Goal: Task Accomplishment & Management: Use online tool/utility

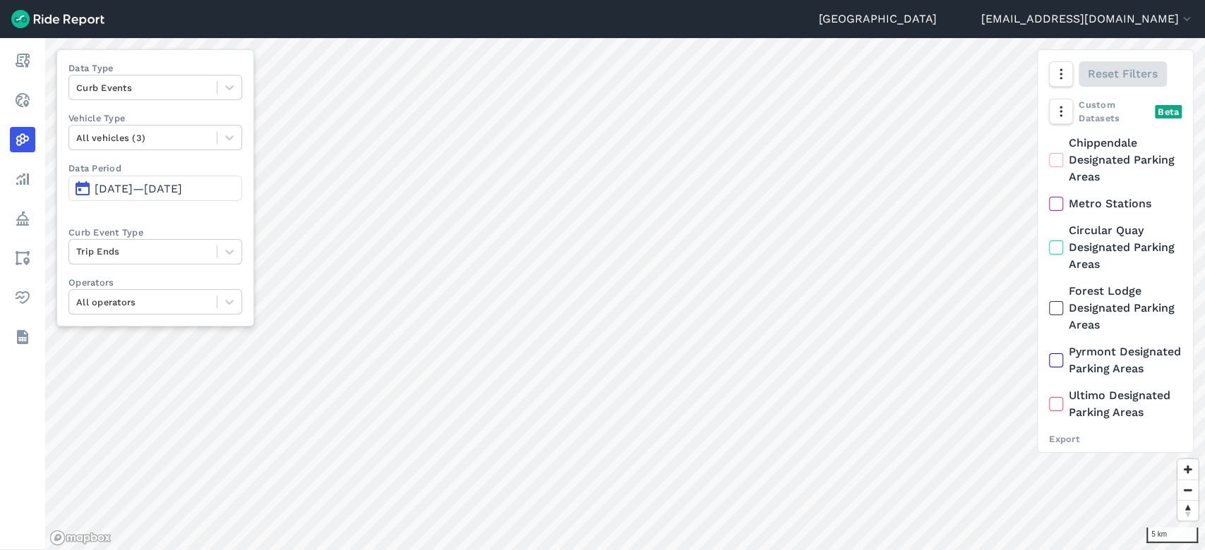
scroll to position [56, 0]
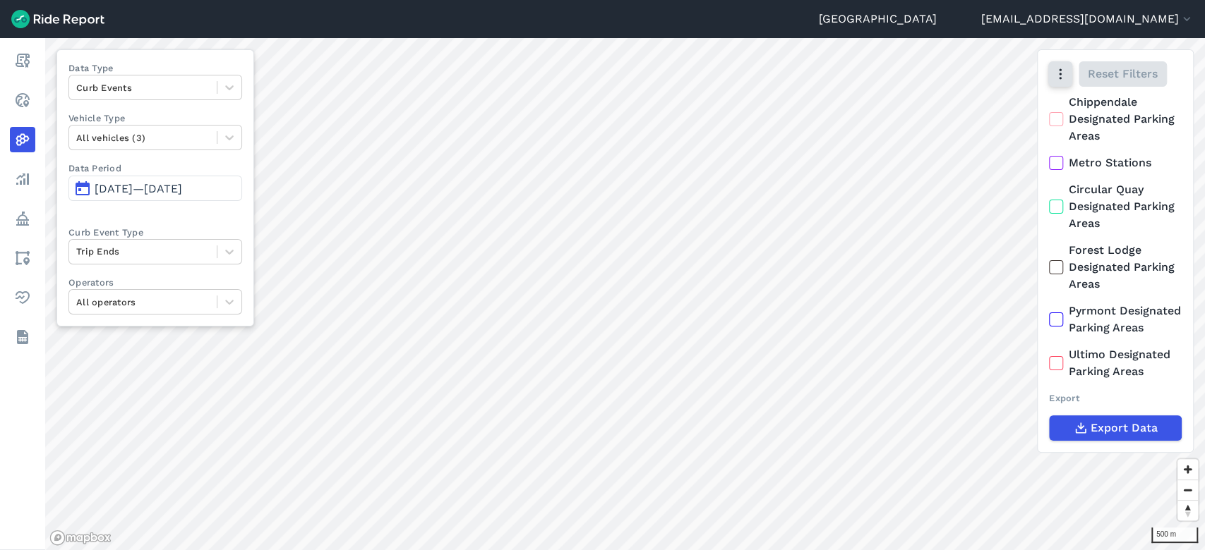
click at [1064, 71] on icon "button" at bounding box center [1060, 74] width 14 height 14
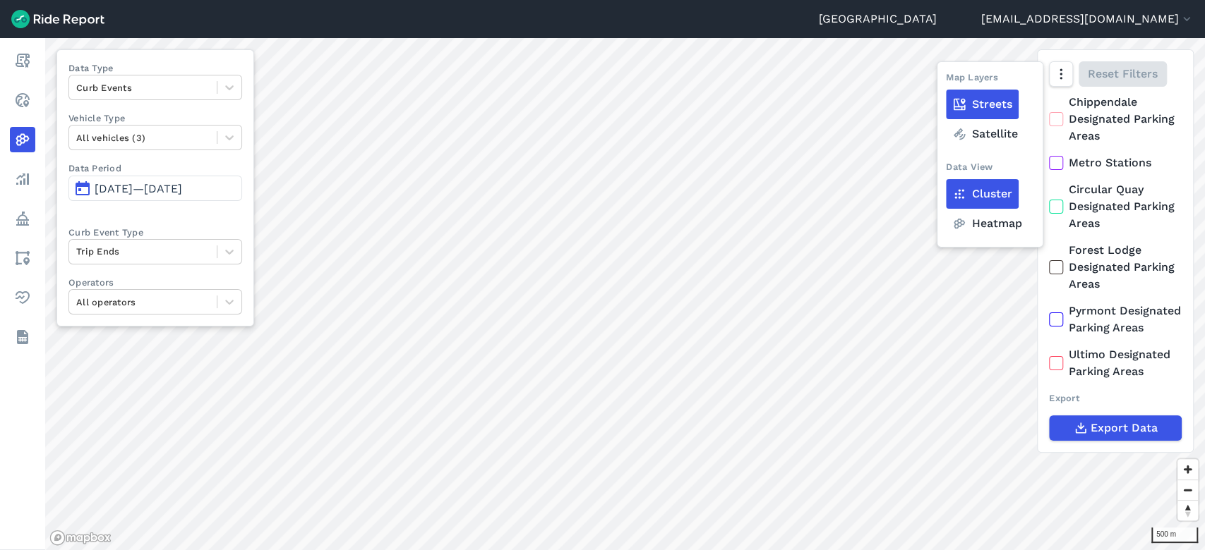
click at [985, 223] on label "Heatmap" at bounding box center [987, 224] width 83 height 30
click at [946, 80] on input "Heatmap" at bounding box center [946, 75] width 0 height 9
click at [112, 192] on span "[DATE]—[DATE]" at bounding box center [139, 188] width 88 height 13
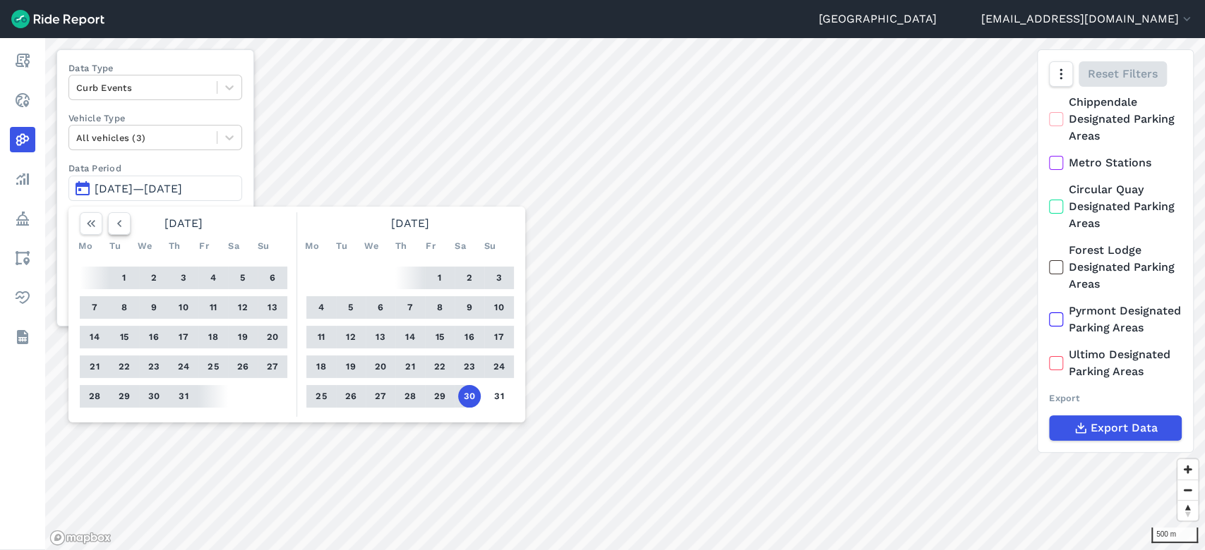
click at [123, 219] on icon "button" at bounding box center [119, 224] width 14 height 14
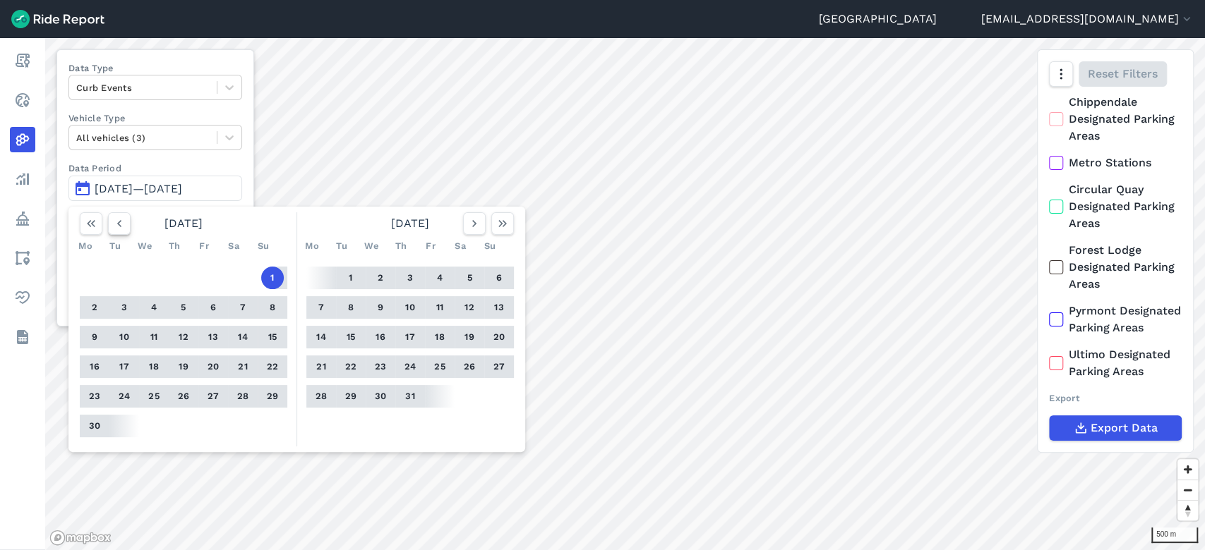
click at [123, 219] on icon "button" at bounding box center [119, 224] width 14 height 14
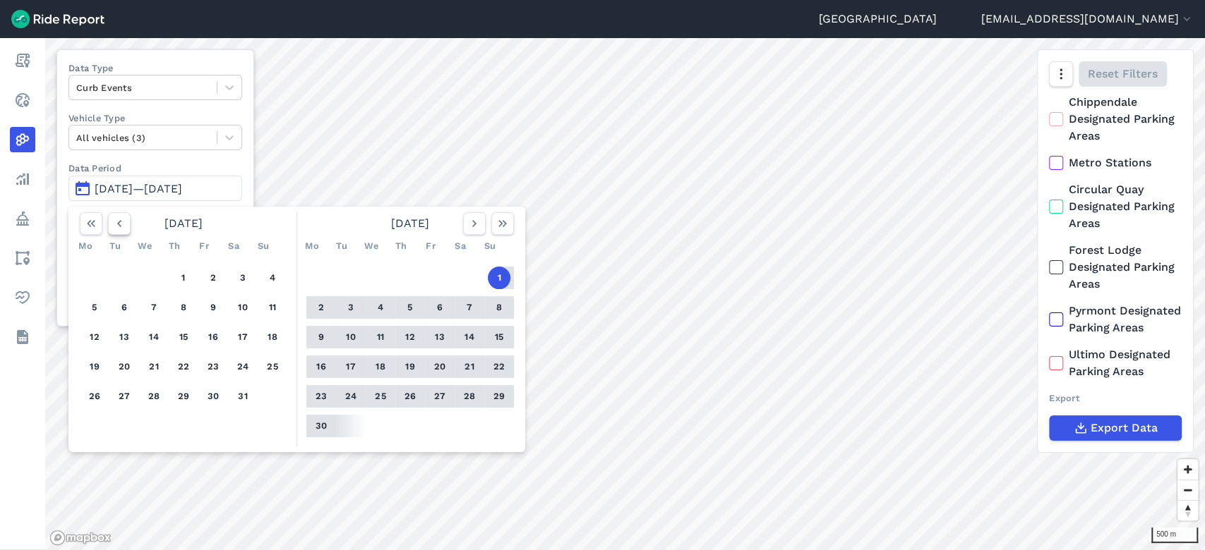
click at [123, 219] on icon "button" at bounding box center [119, 224] width 14 height 14
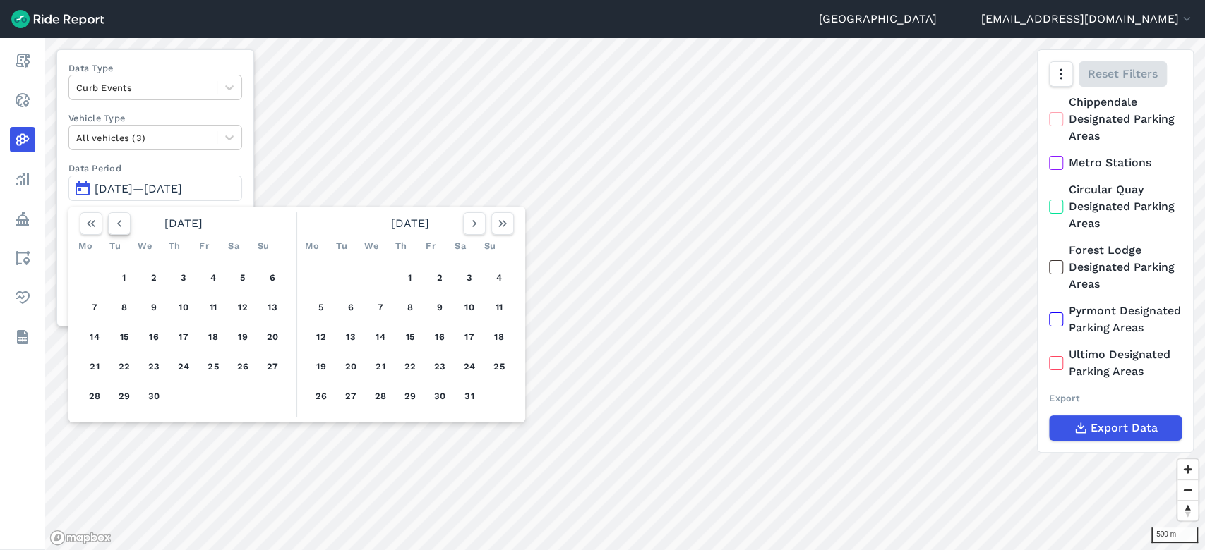
click at [123, 219] on icon "button" at bounding box center [119, 224] width 14 height 14
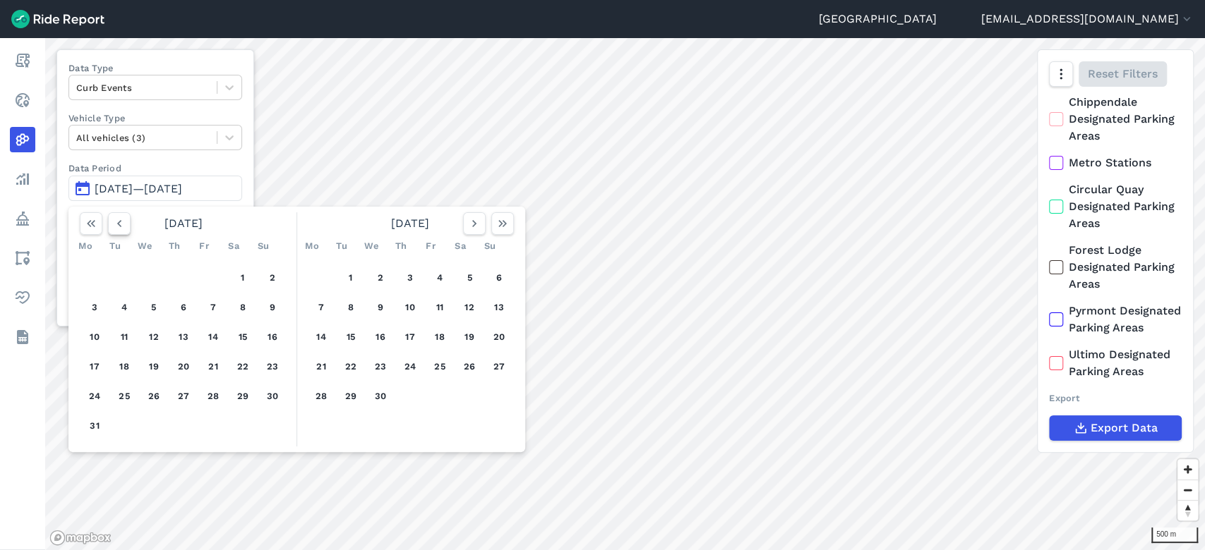
click at [123, 219] on icon "button" at bounding box center [119, 224] width 14 height 14
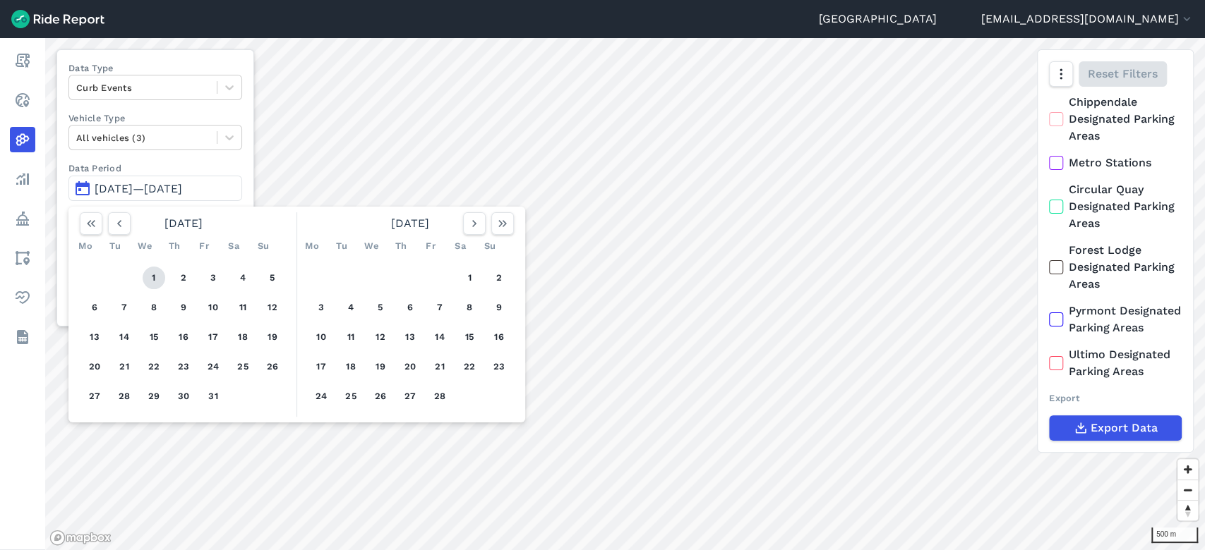
click at [153, 272] on button "1" at bounding box center [154, 278] width 23 height 23
click at [504, 235] on div "Mo Tu We Th Fr Sa Su" at bounding box center [410, 246] width 219 height 23
click at [506, 221] on icon "button" at bounding box center [502, 224] width 14 height 14
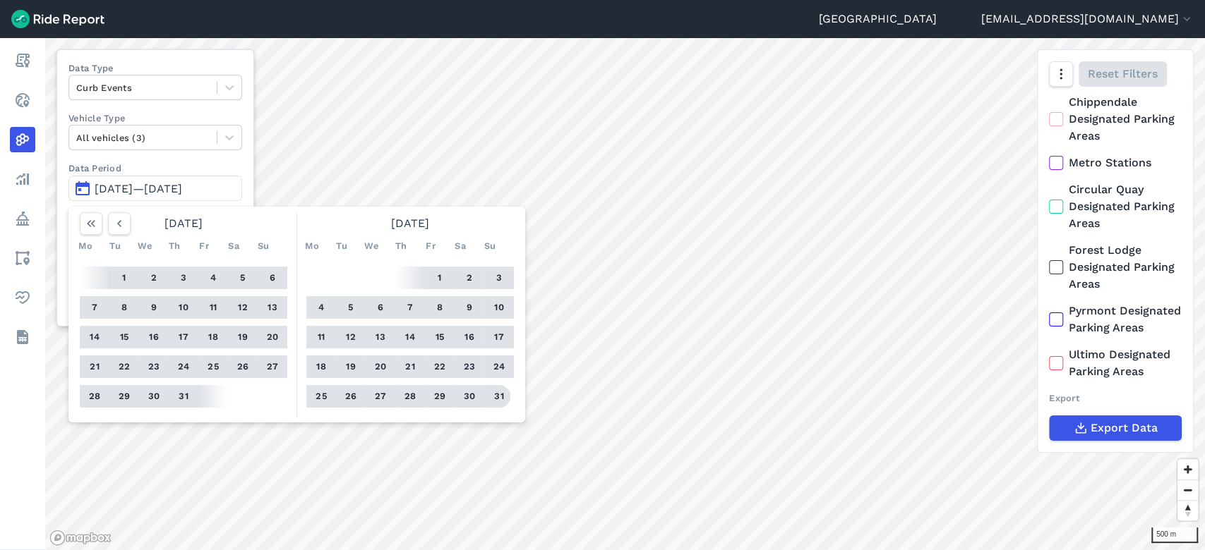
click at [503, 395] on button "31" at bounding box center [499, 396] width 23 height 23
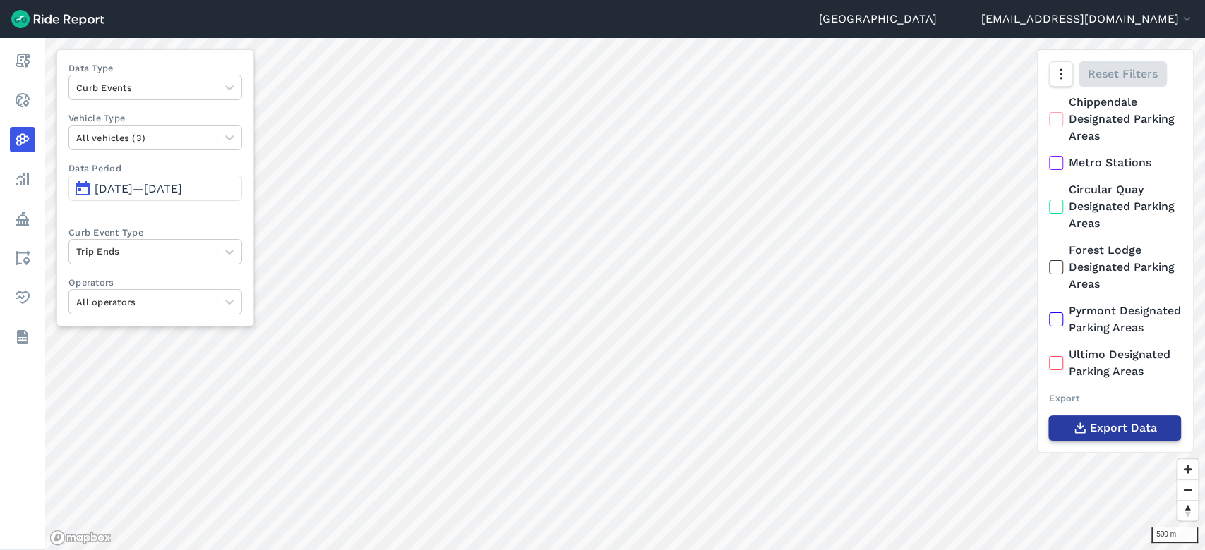
click at [1083, 421] on icon "button" at bounding box center [1080, 428] width 14 height 14
